Goal: Information Seeking & Learning: Learn about a topic

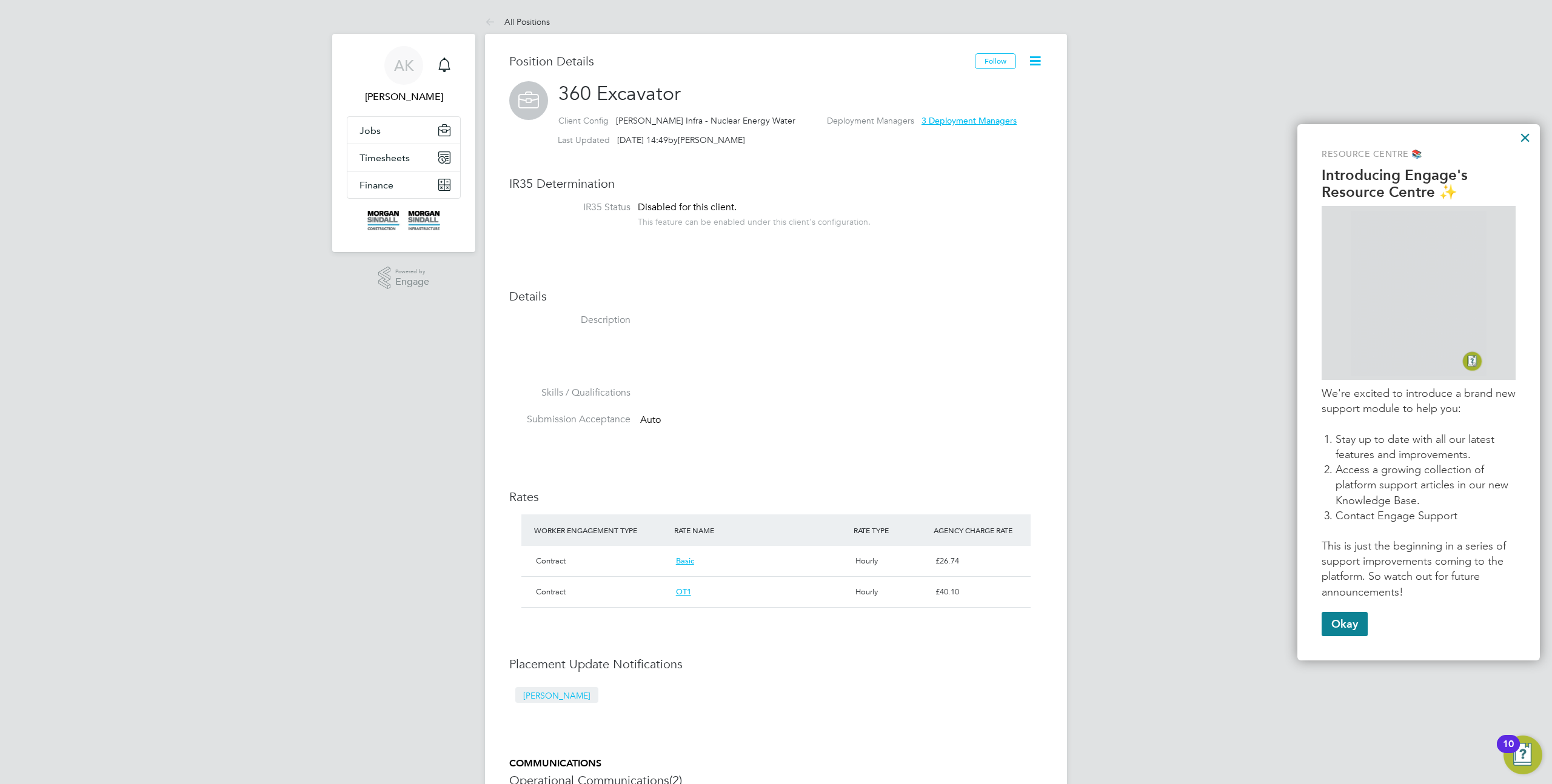
scroll to position [22, 181]
click at [1523, 143] on button "×" at bounding box center [1525, 137] width 11 height 19
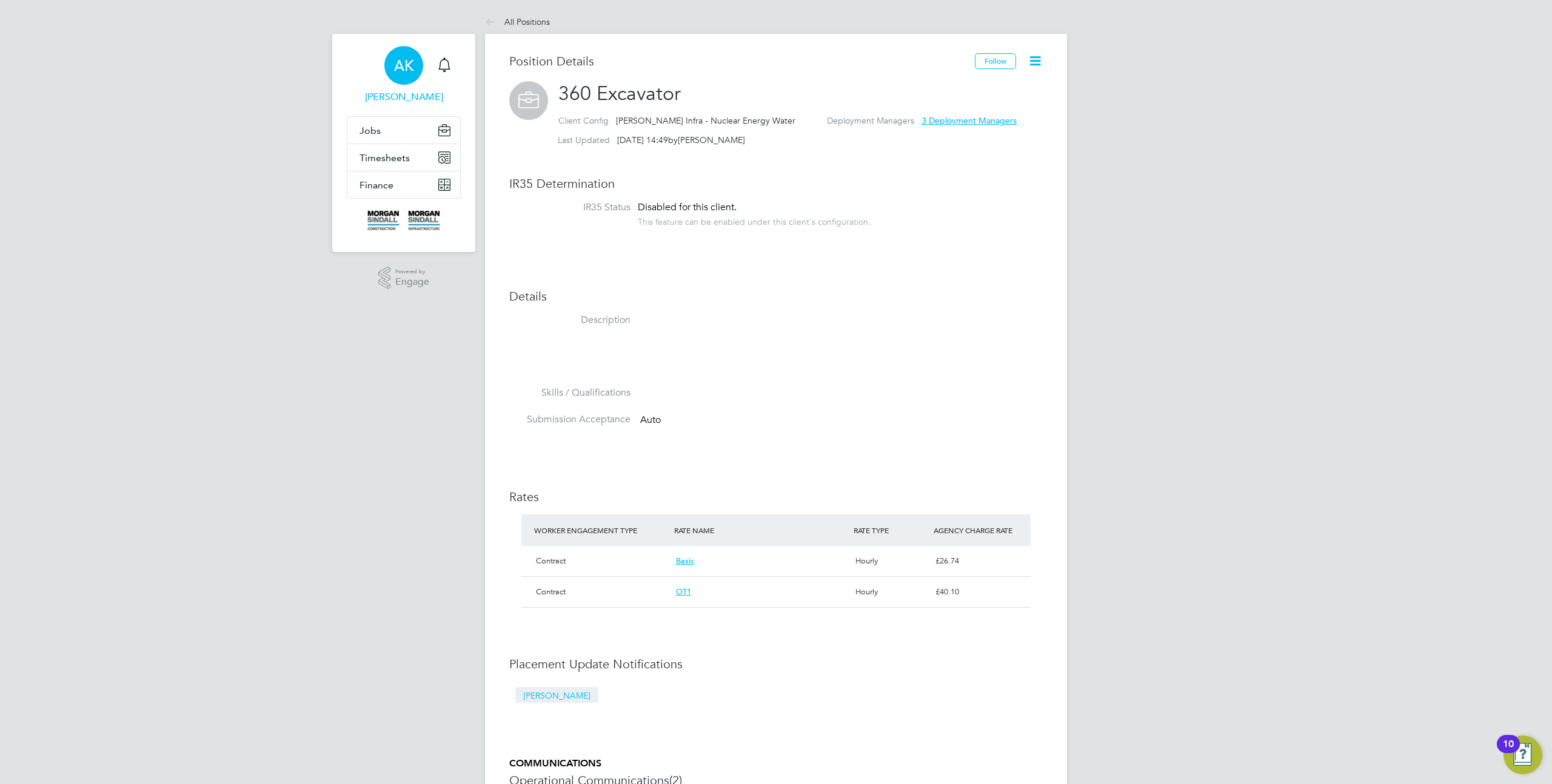
click at [397, 68] on span "AK" at bounding box center [404, 65] width 20 height 16
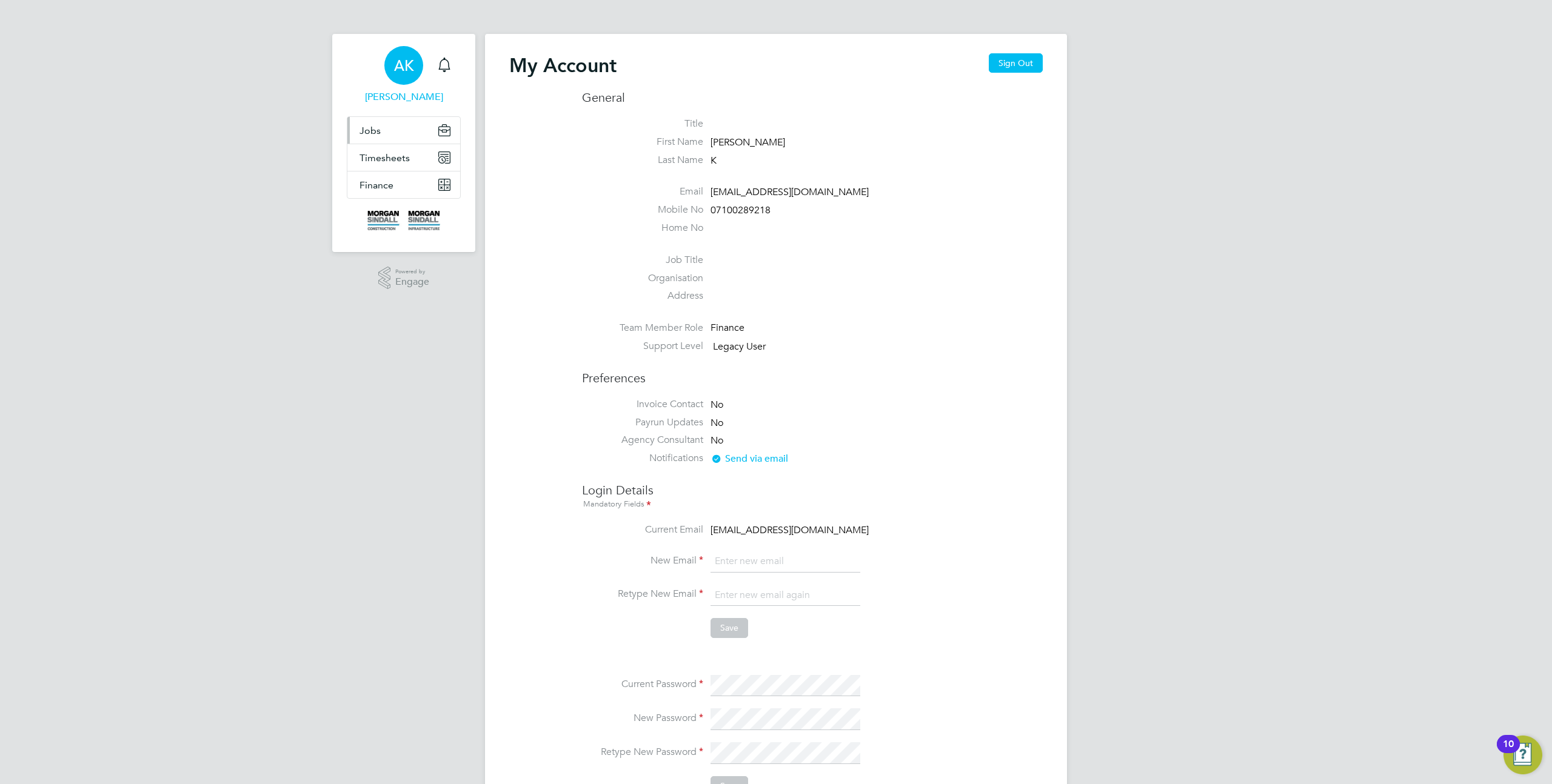
click at [368, 126] on span "Jobs" at bounding box center [371, 131] width 22 height 11
click at [382, 162] on link "Positions" at bounding box center [380, 159] width 40 height 11
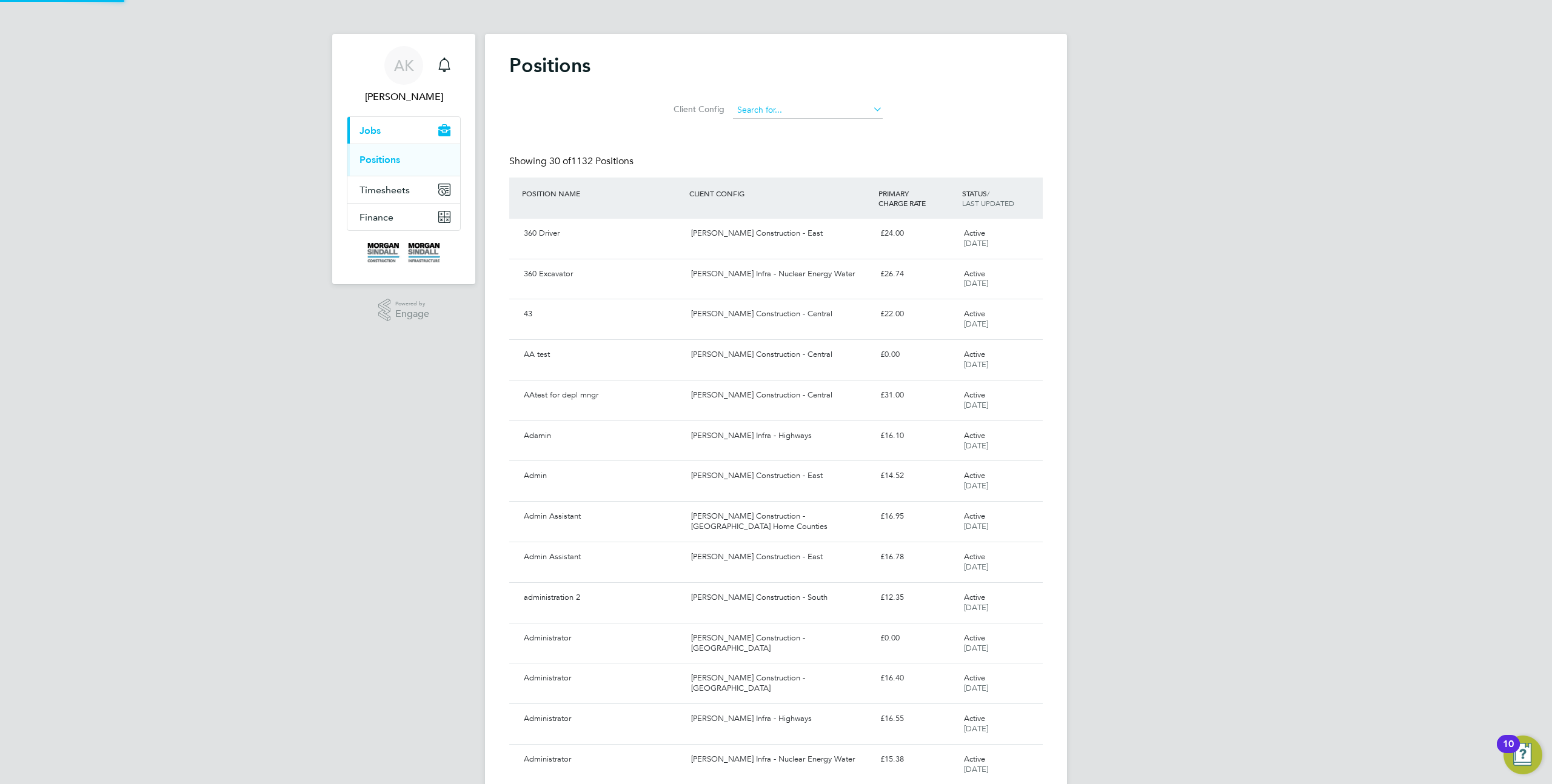
click at [824, 111] on input at bounding box center [808, 111] width 150 height 17
click at [1107, 154] on div "AK Alberto K Notifications Applications: Current page: Jobs Positions Timesheet…" at bounding box center [776, 756] width 1552 height 1513
click at [893, 236] on div "£24.00" at bounding box center [917, 233] width 83 height 20
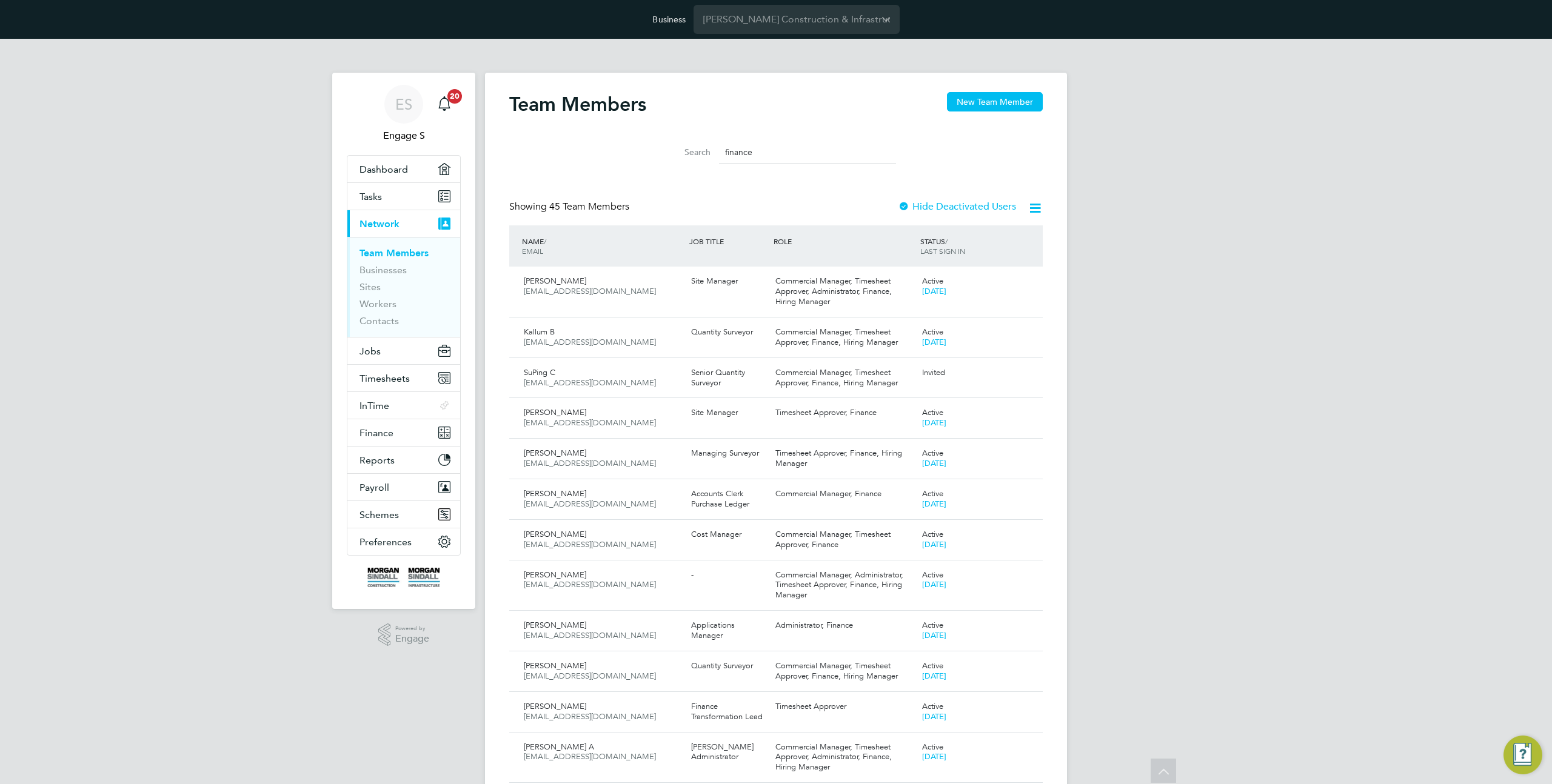
scroll to position [717, 0]
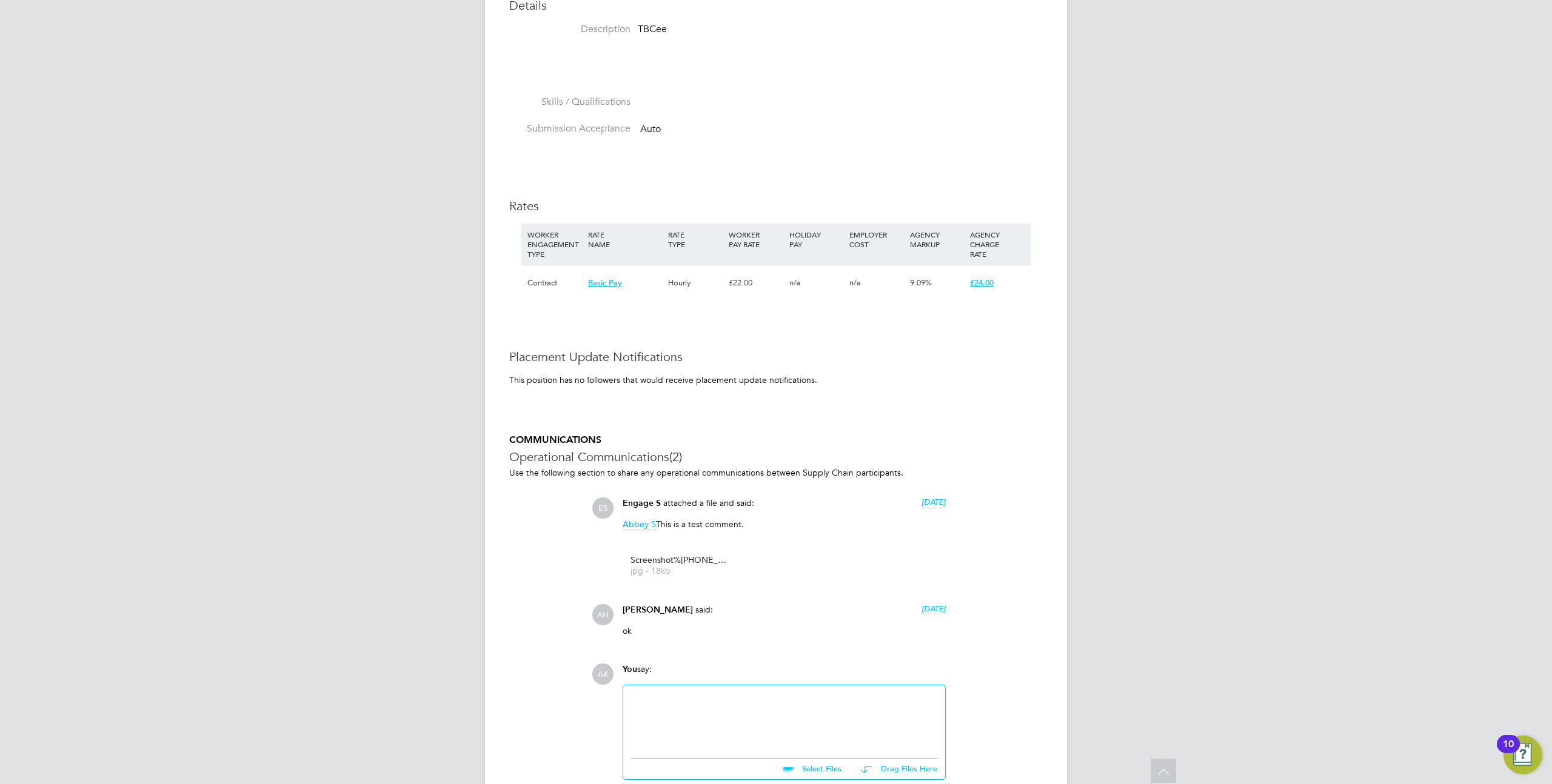
scroll to position [378, 0]
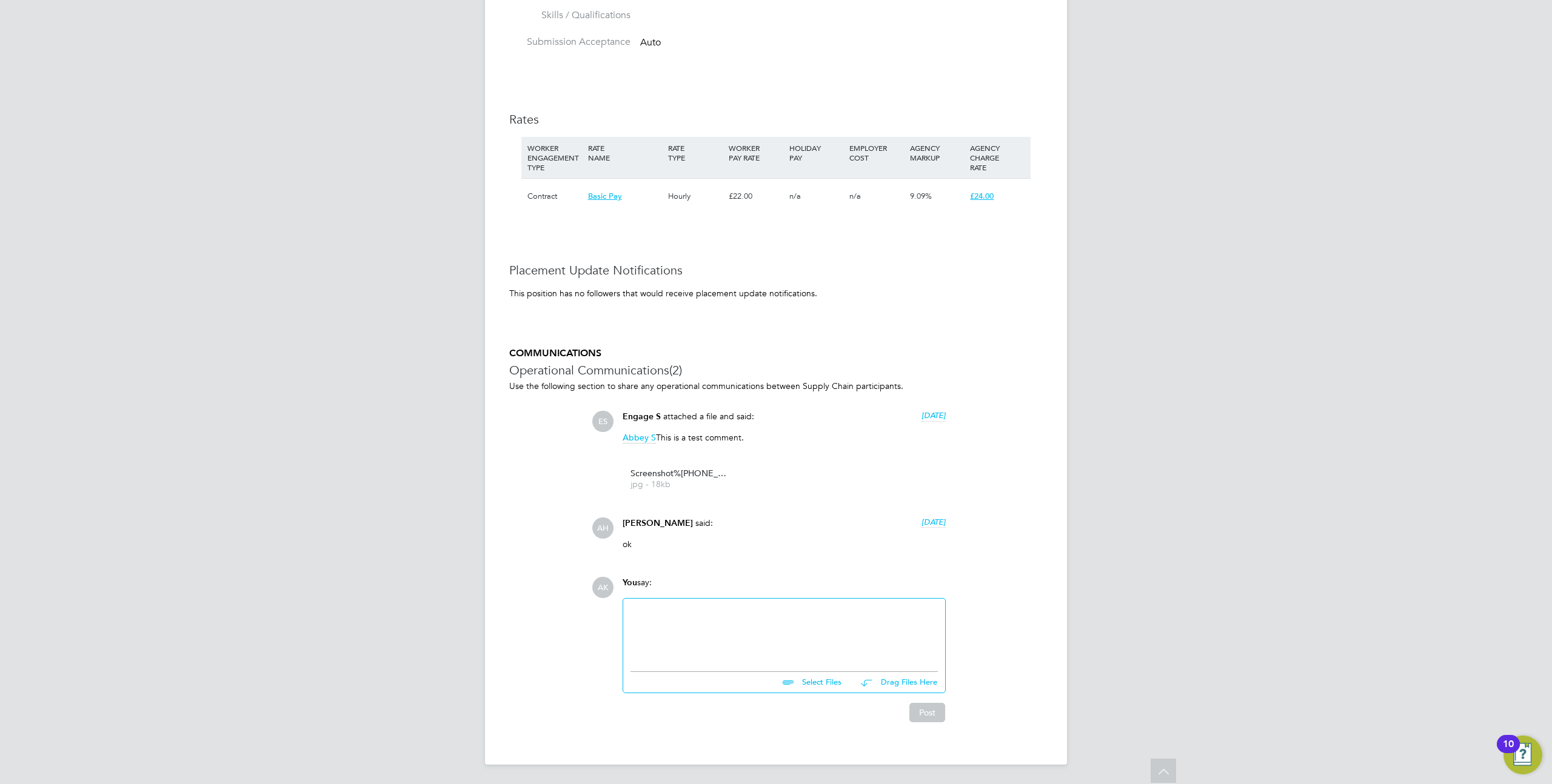
click at [737, 644] on div at bounding box center [784, 632] width 307 height 52
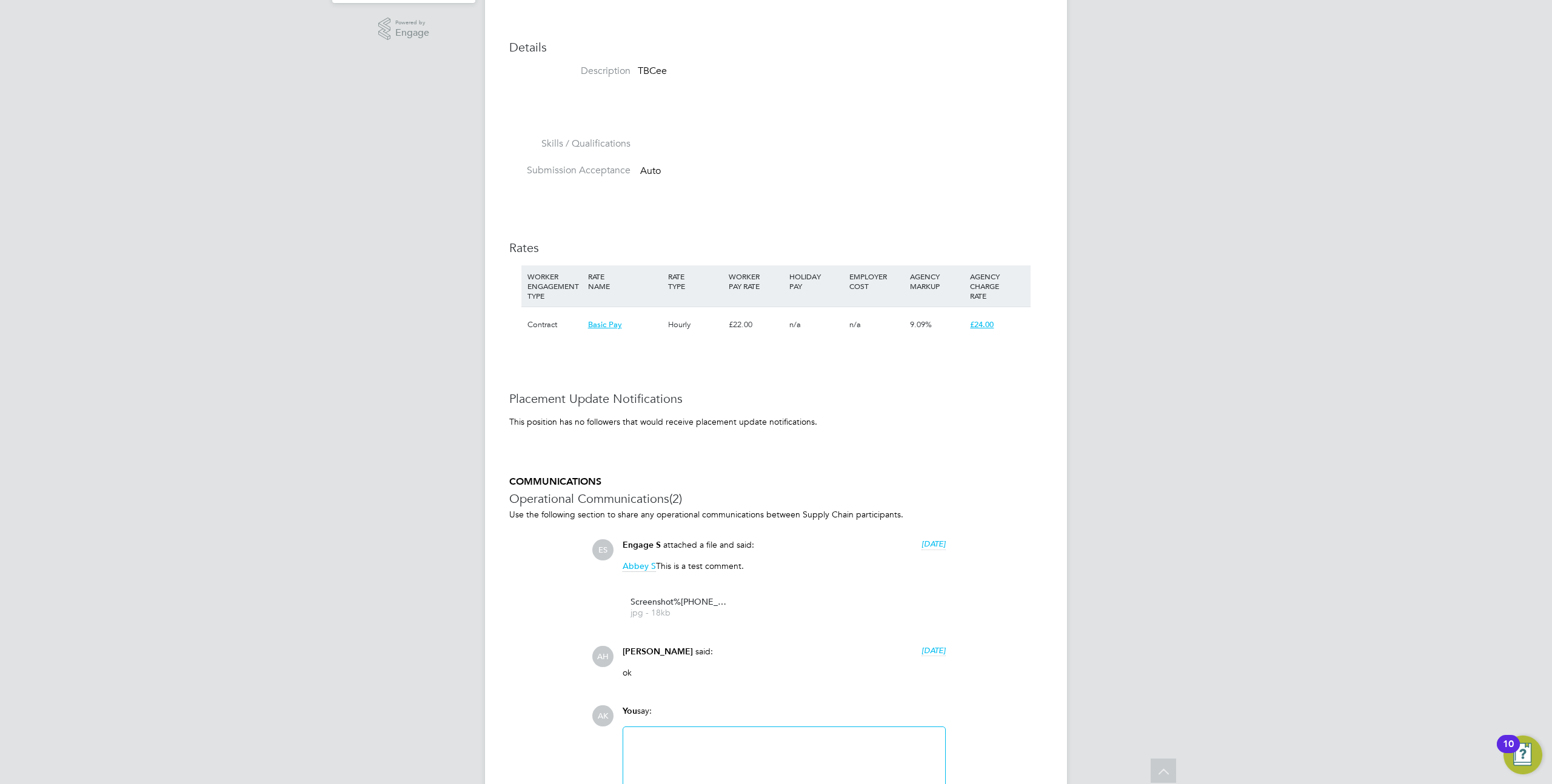
scroll to position [0, 0]
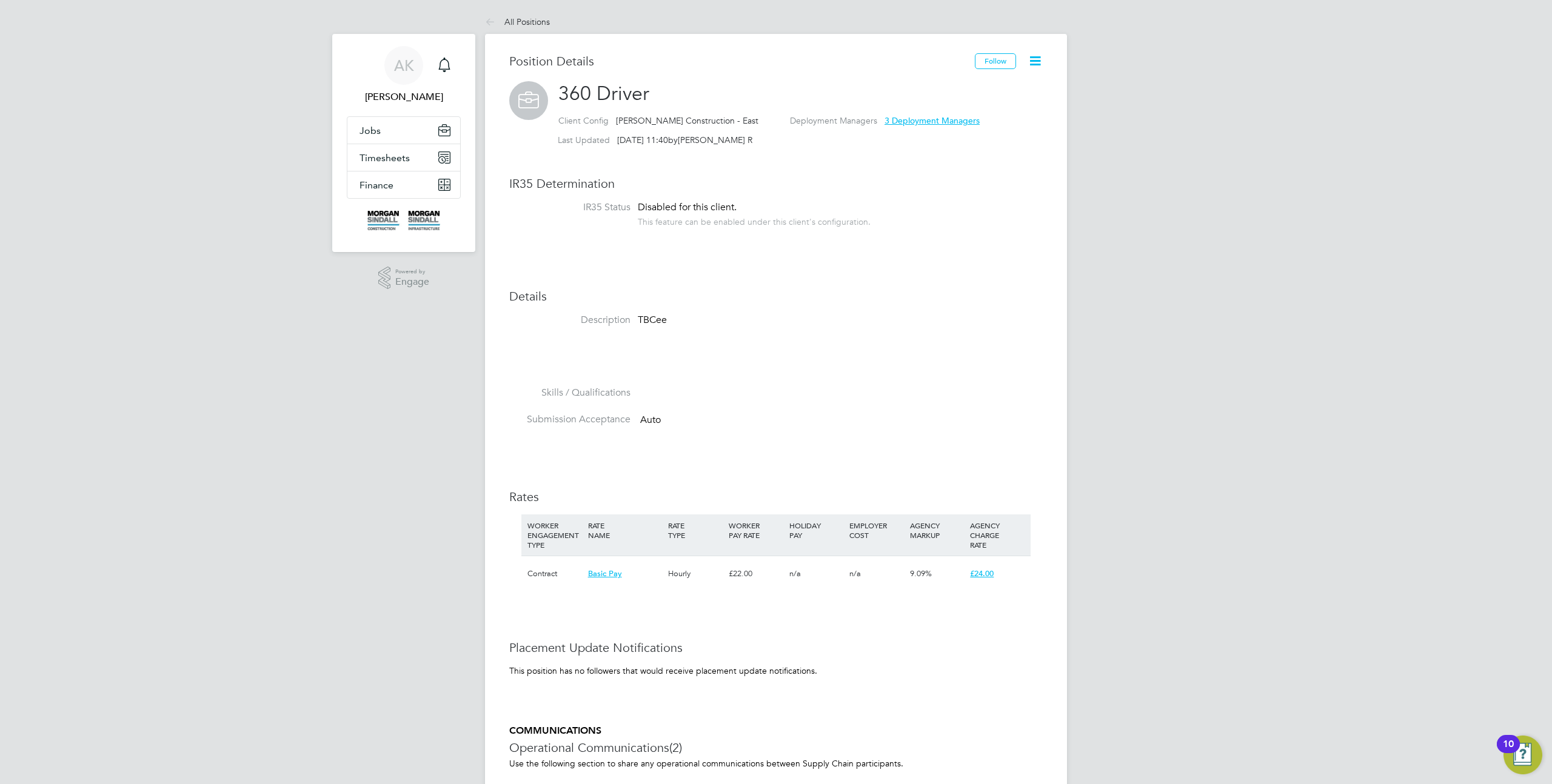
click at [1033, 60] on icon at bounding box center [1035, 60] width 15 height 15
click at [1054, 263] on div "Position Details Follow 360 Driver Client Config Morgan Sindall Construction - …" at bounding box center [776, 588] width 582 height 1109
click at [1029, 62] on icon at bounding box center [1035, 60] width 15 height 15
click at [1008, 299] on h3 "Details" at bounding box center [776, 297] width 534 height 16
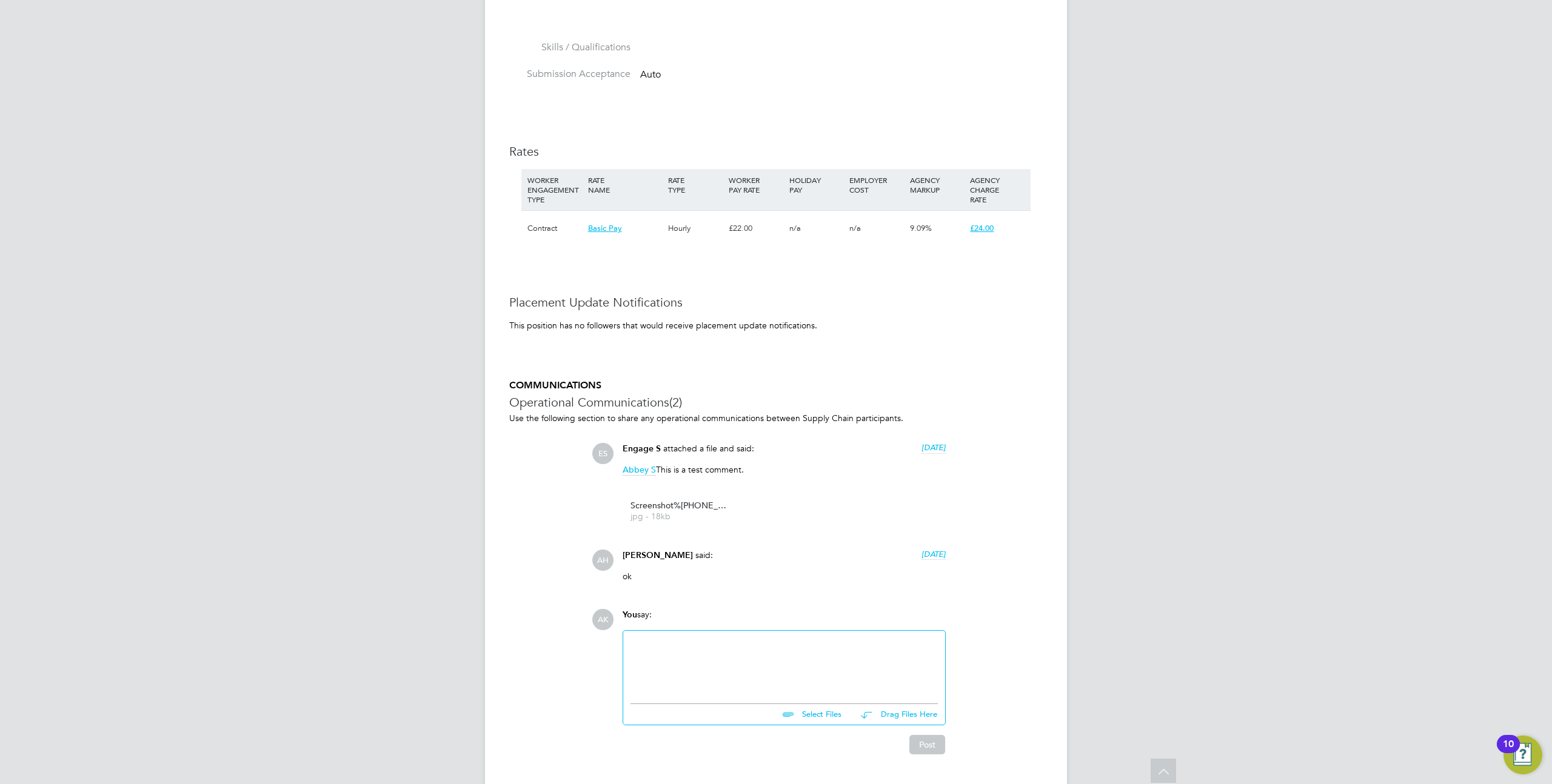
scroll to position [378, 0]
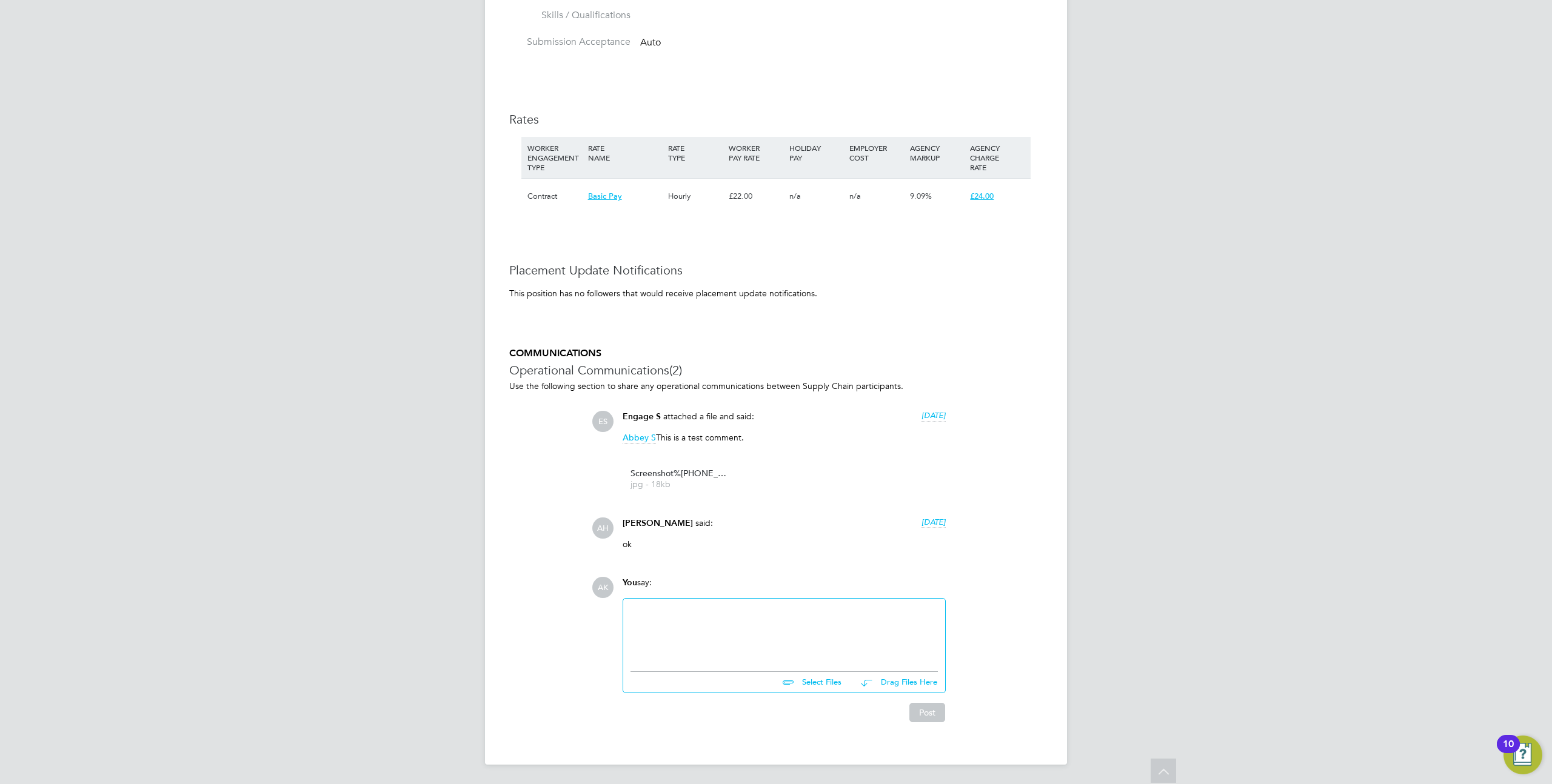
click at [709, 628] on div at bounding box center [784, 632] width 307 height 52
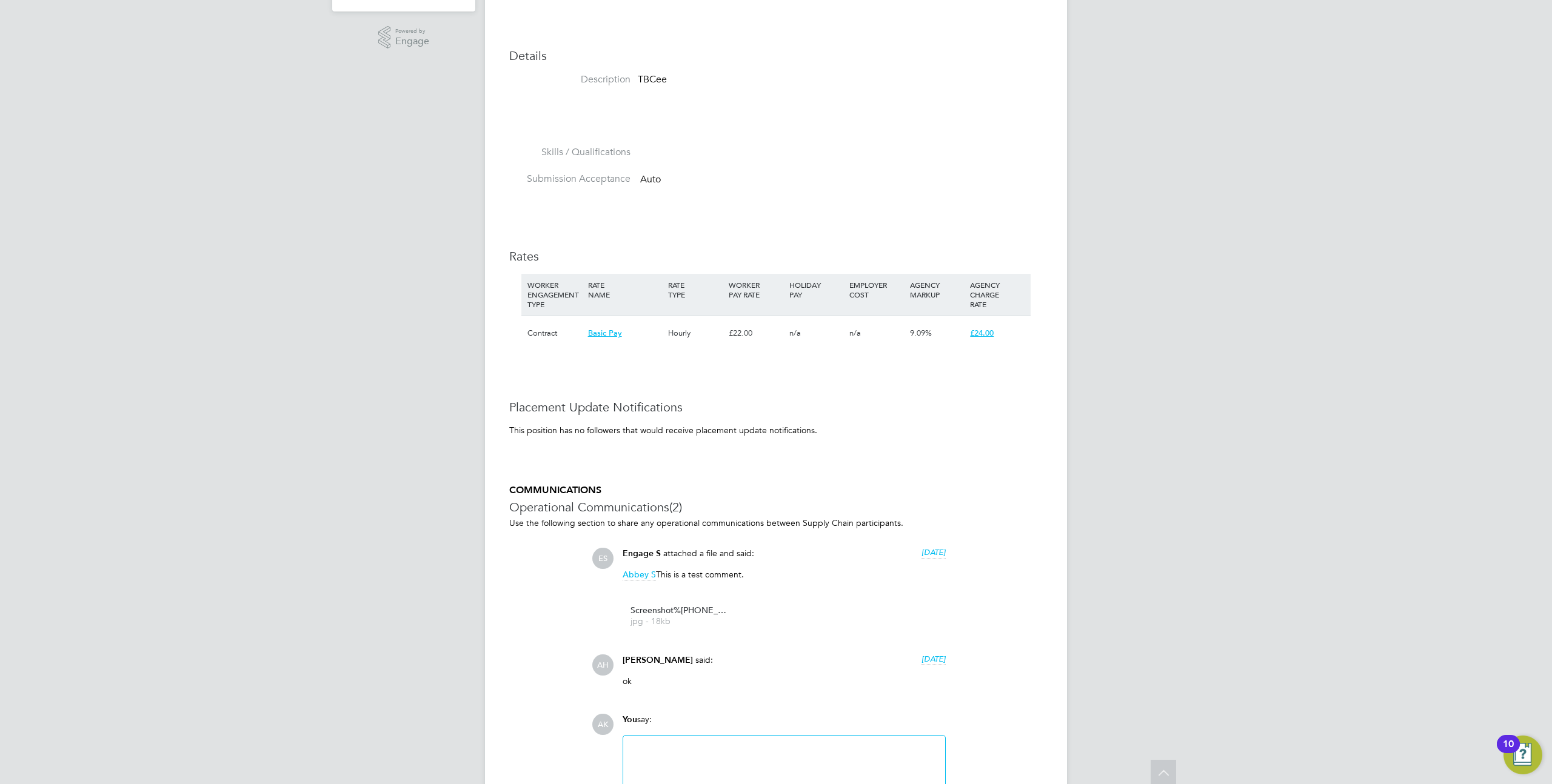
scroll to position [0, 0]
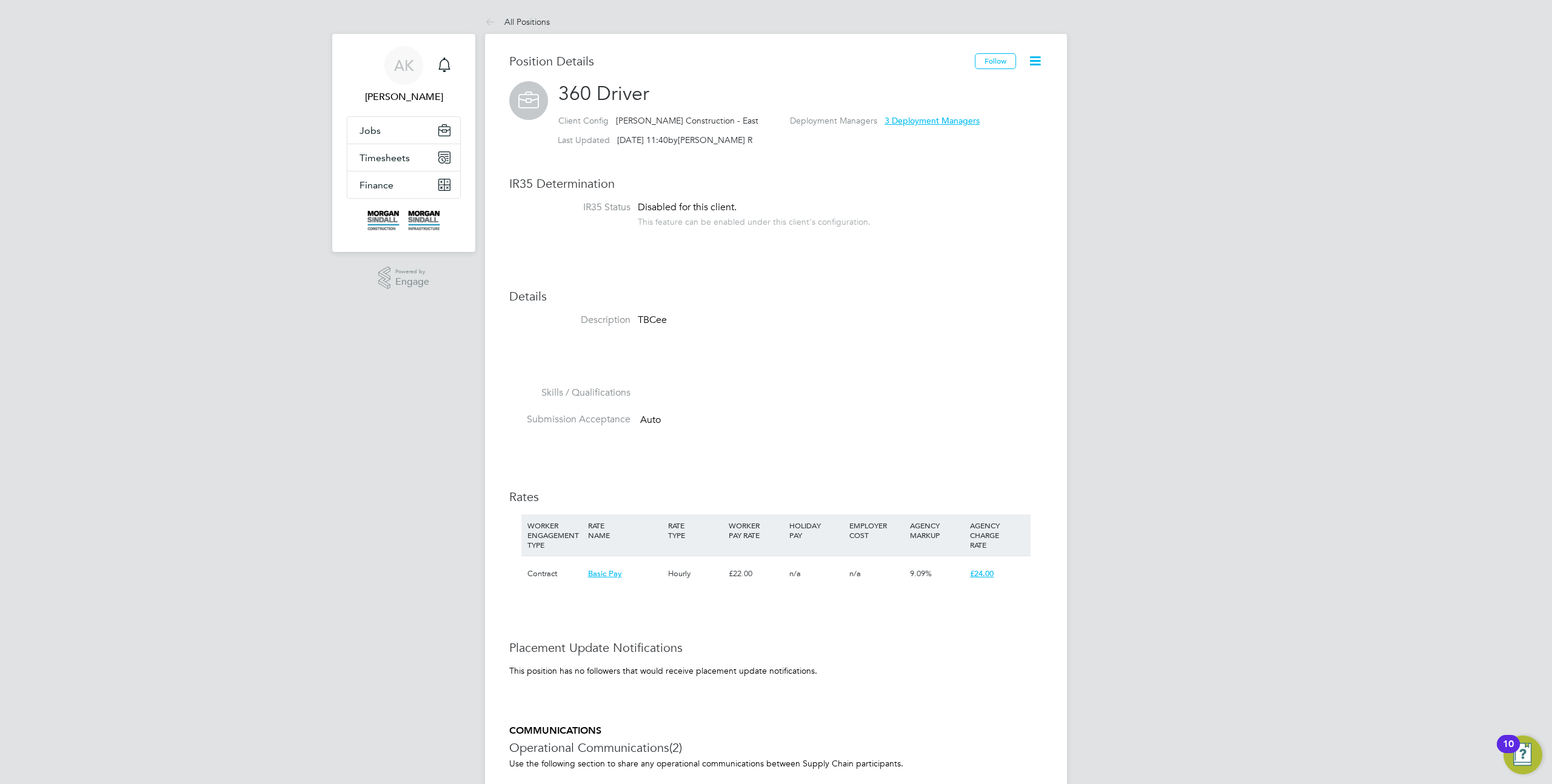
click at [1037, 63] on icon at bounding box center [1035, 60] width 15 height 15
click at [998, 230] on li "IR35 Status Disabled for this client. This feature can be enabled under this cl…" at bounding box center [776, 220] width 534 height 39
